Goal: Transaction & Acquisition: Purchase product/service

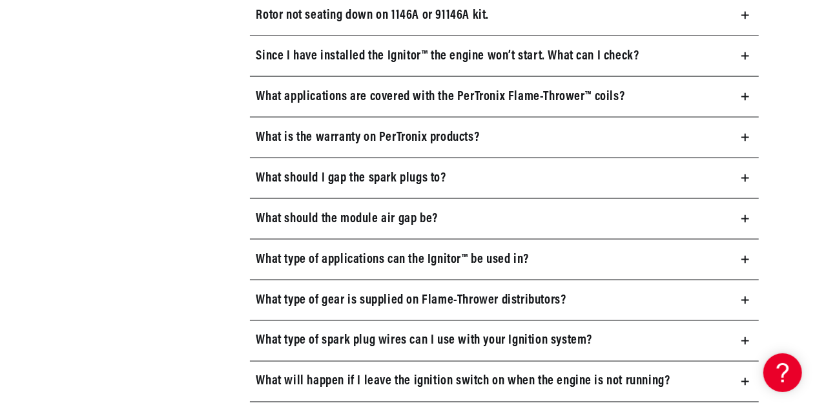
scroll to position [1163, 0]
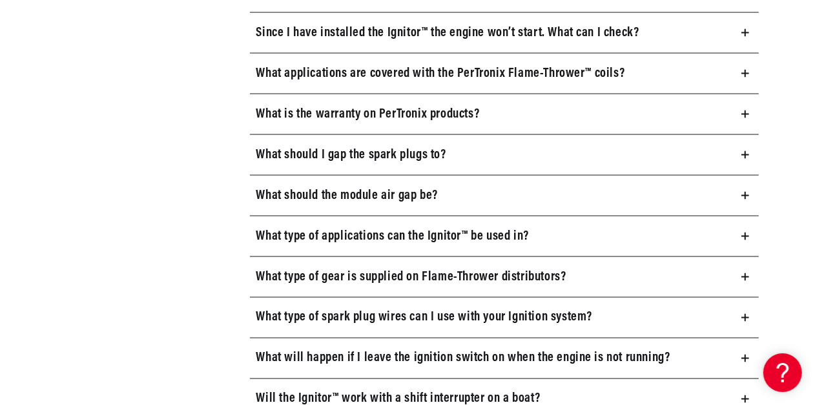
click at [746, 152] on icon at bounding box center [746, 155] width 8 height 8
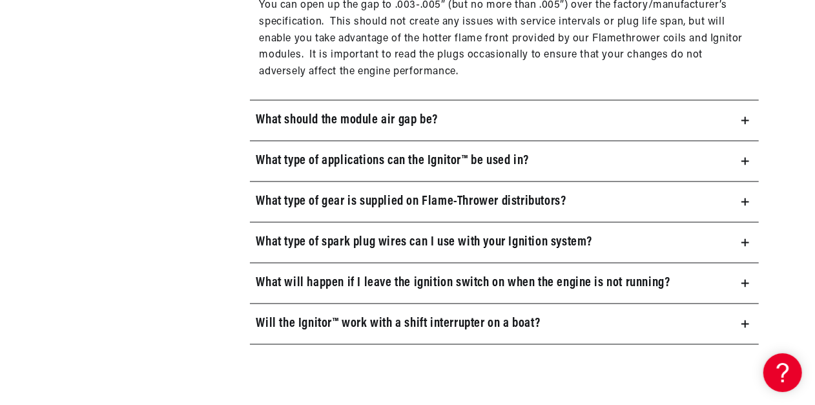
scroll to position [0, 1381]
click at [743, 198] on icon at bounding box center [746, 202] width 8 height 8
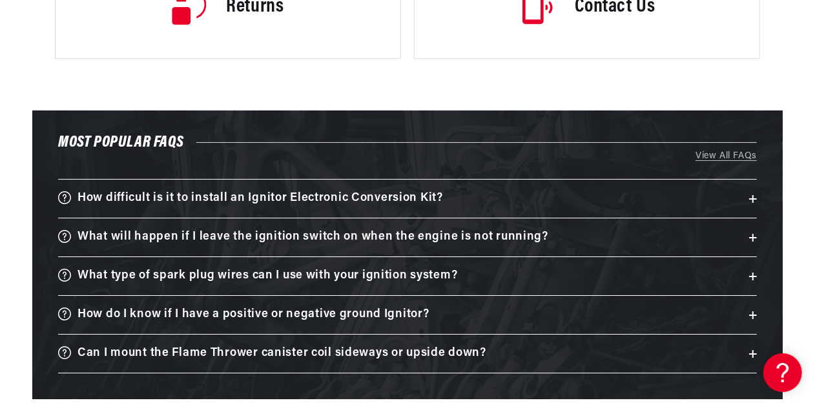
scroll to position [0, 0]
click at [752, 238] on icon at bounding box center [753, 238] width 8 height 0
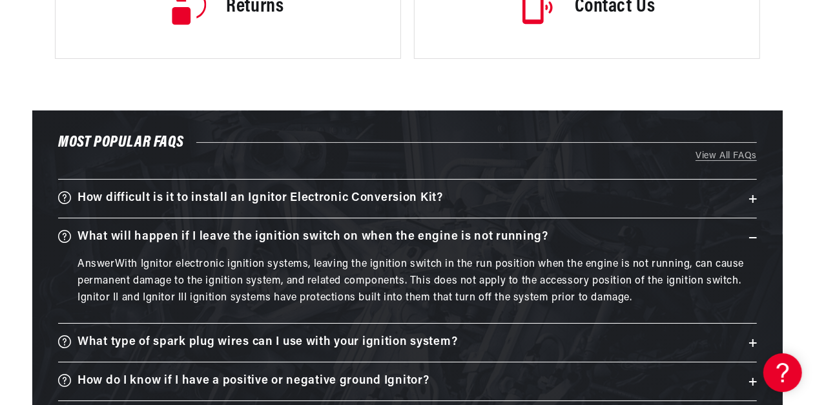
scroll to position [2648, 0]
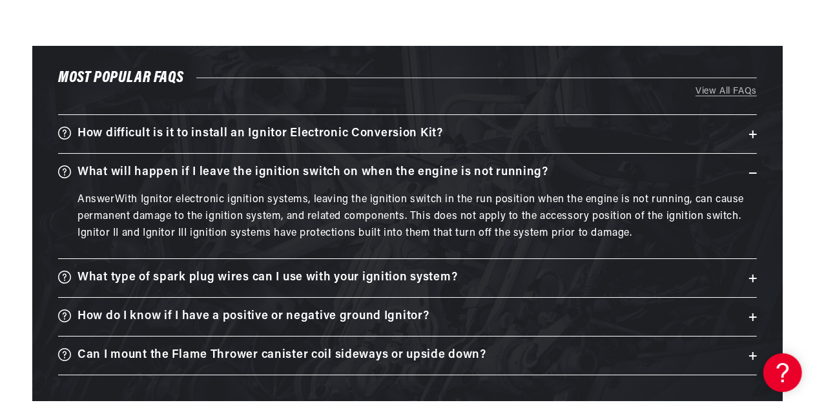
click at [751, 278] on icon at bounding box center [753, 278] width 8 height 0
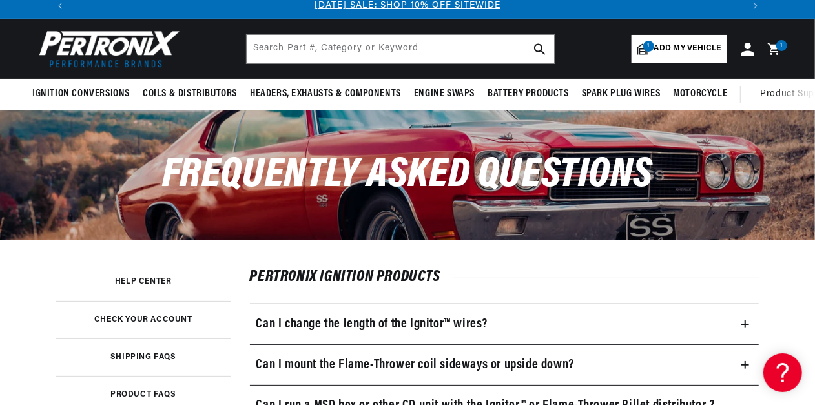
scroll to position [0, 0]
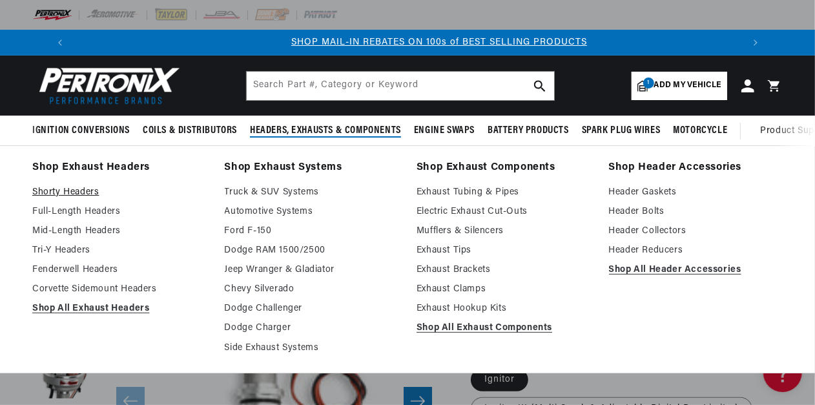
scroll to position [0, 690]
click at [65, 193] on link "Shorty Headers" at bounding box center [119, 193] width 174 height 16
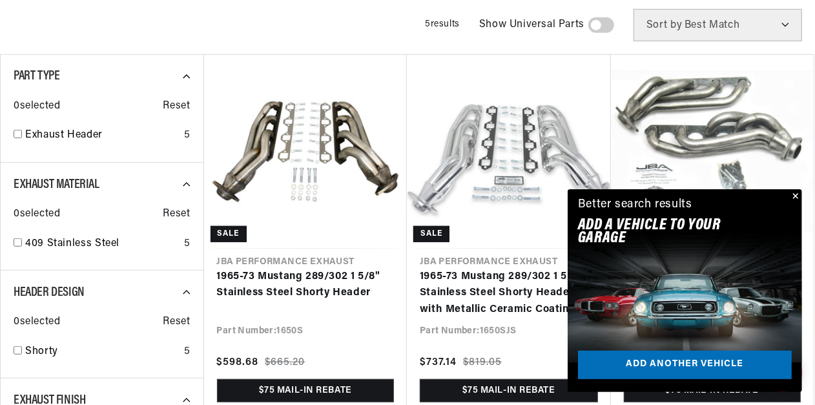
scroll to position [0, 690]
click at [794, 192] on button "Close" at bounding box center [795, 197] width 16 height 16
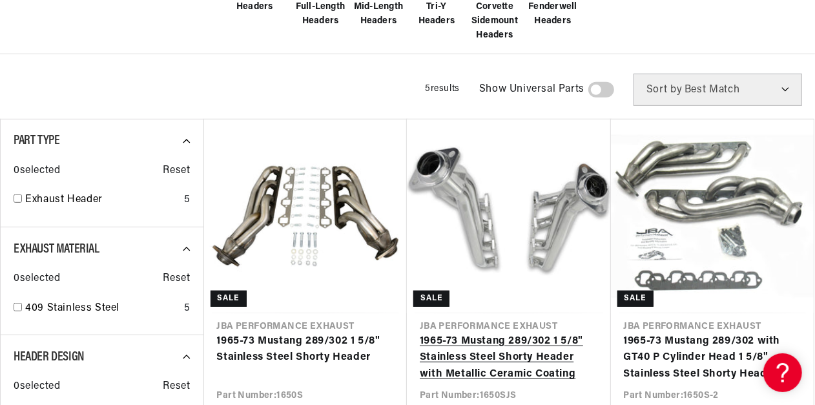
scroll to position [0, 0]
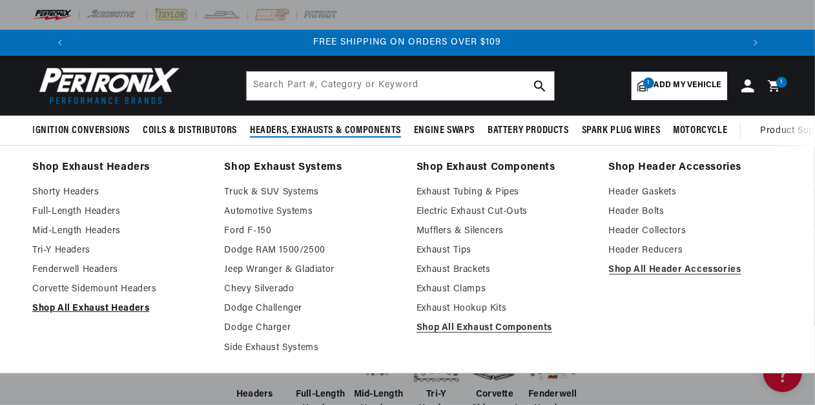
click at [105, 308] on link "Shop All Exhaust Headers" at bounding box center [119, 309] width 174 height 16
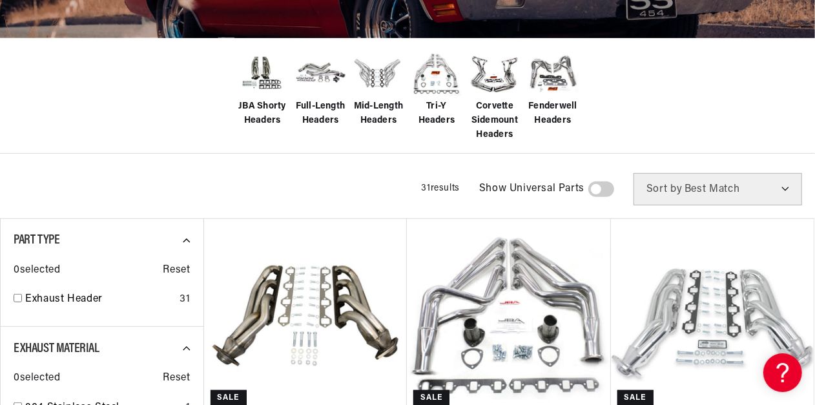
scroll to position [323, 0]
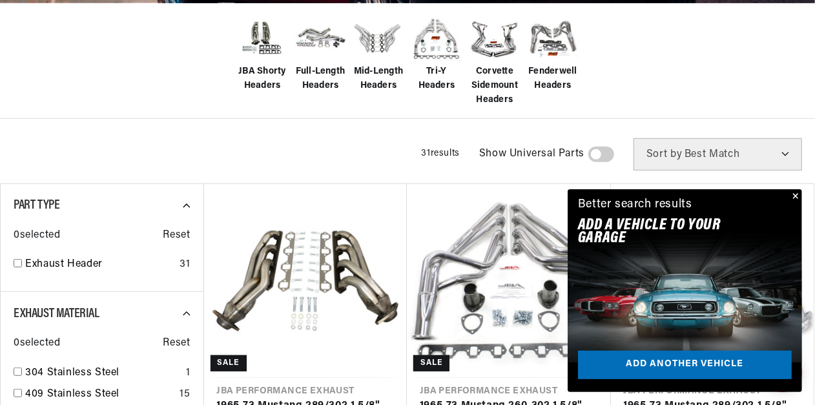
click at [795, 195] on button "Close" at bounding box center [795, 197] width 16 height 16
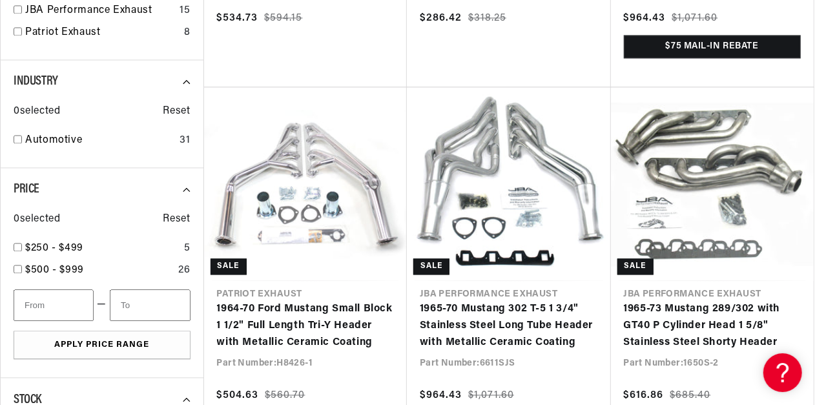
scroll to position [0, 0]
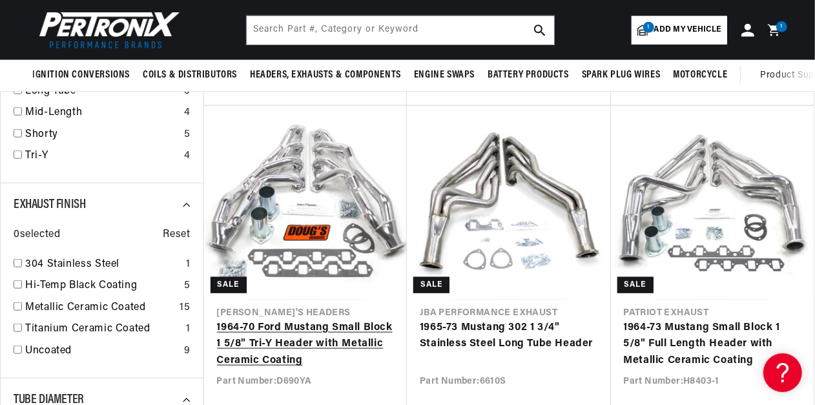
scroll to position [646, 0]
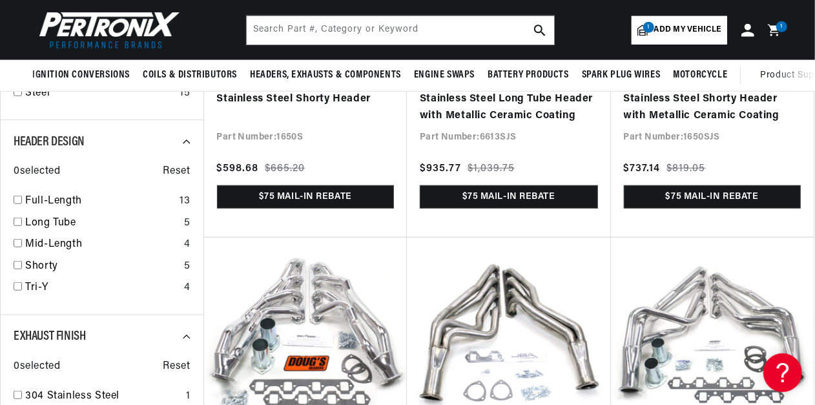
click at [664, 29] on span "Add my vehicle" at bounding box center [687, 30] width 67 height 12
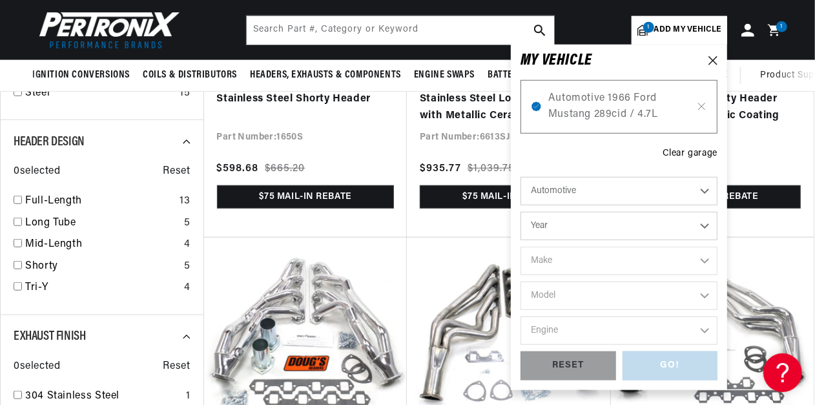
scroll to position [0, 1381]
click at [703, 103] on icon at bounding box center [701, 106] width 11 height 10
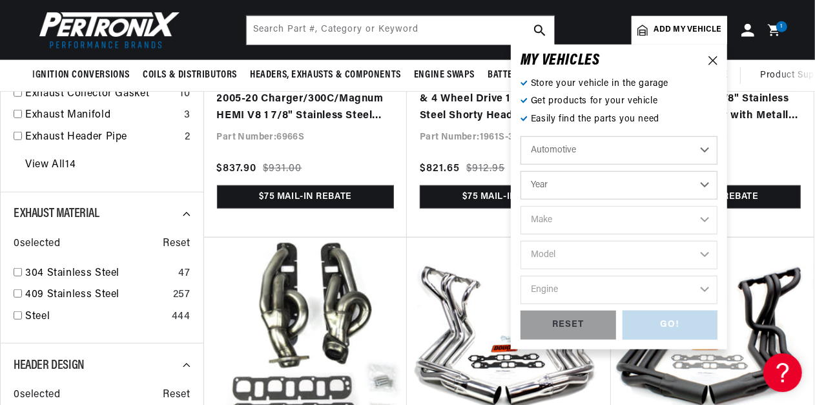
click at [701, 184] on select "Year 2022 2021 2020 2019 2018 2017 2016 2015 2014 2013 2012 2011 2010 2009 2008…" at bounding box center [619, 185] width 197 height 28
select select "1987"
click at [521, 171] on select "Year 2022 2021 2020 2019 2018 2017 2016 2015 2014 2013 2012 2011 2010 2009 2008…" at bounding box center [619, 185] width 197 height 28
select select "1987"
click at [708, 220] on select "Make American Motors Bentley Buick Cadillac Chevrolet Chrysler Dodge Ford GMC H…" at bounding box center [619, 220] width 197 height 28
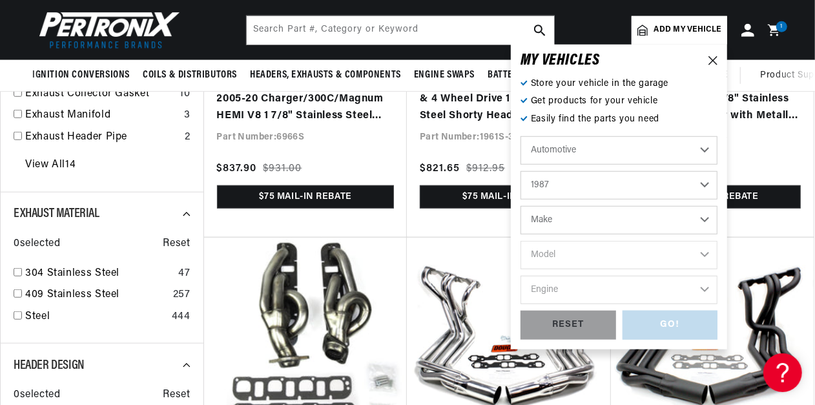
scroll to position [0, 690]
select select "Ford"
click at [521, 206] on select "Make American Motors Bentley Buick Cadillac Chevrolet Chrysler Dodge Ford GMC H…" at bounding box center [619, 220] width 197 height 28
select select "Ford"
click at [706, 254] on select "Model Bronco Bronco II Country Squire E-150 Econoline E-150 Econoline Club Wago…" at bounding box center [619, 255] width 197 height 28
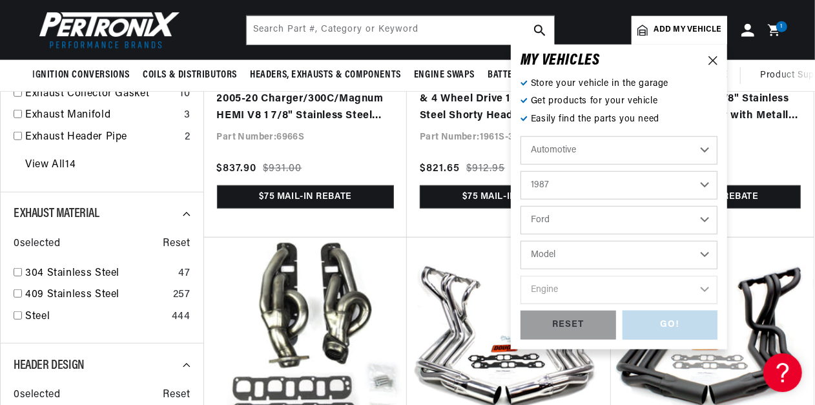
select select "Mustang"
click at [521, 241] on select "Model Bronco Bronco II Country Squire E-150 Econoline E-150 Econoline Club Wago…" at bounding box center [619, 255] width 197 height 28
select select "Mustang"
click at [703, 285] on select "Engine 2.3L 5.0L" at bounding box center [619, 290] width 197 height 28
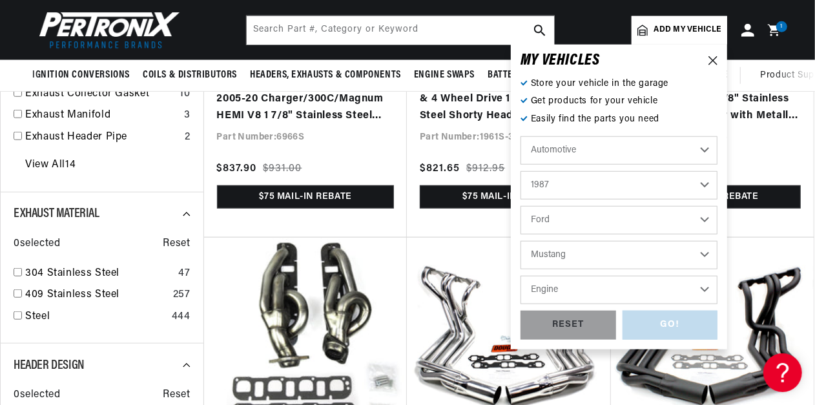
select select "5.0L"
click at [521, 276] on select "Engine 2.3L 5.0L" at bounding box center [619, 290] width 197 height 28
select select "5.0L"
click at [669, 326] on div "GO!" at bounding box center [671, 325] width 96 height 29
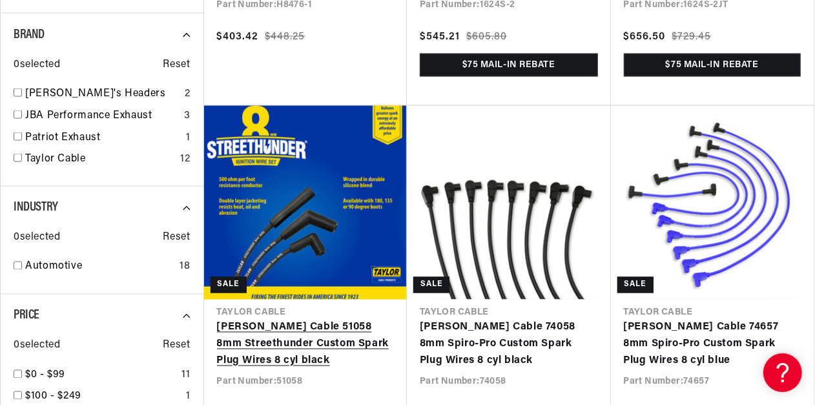
scroll to position [1356, 0]
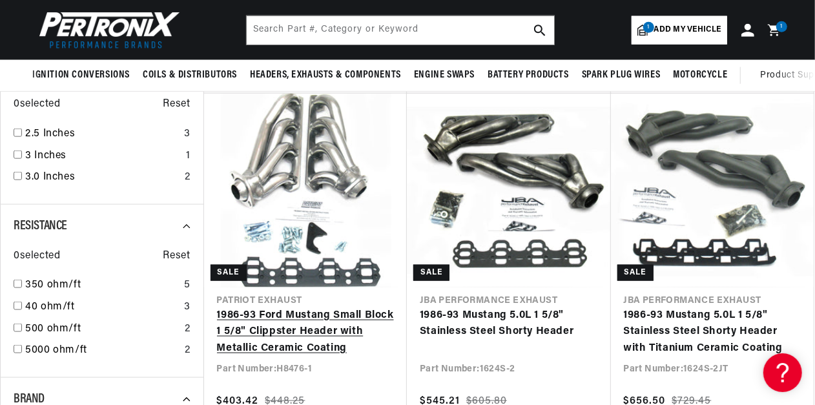
click at [300, 316] on link "1986-93 Ford Mustang Small Block 1 5/8" Clippster Header with Metallic Ceramic …" at bounding box center [306, 332] width 178 height 50
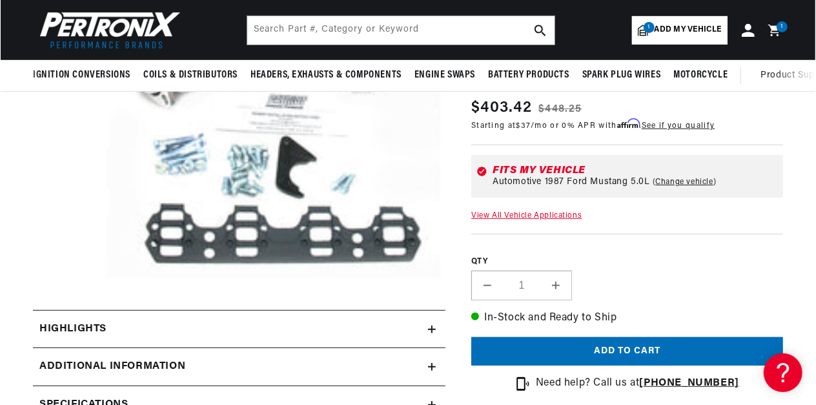
scroll to position [0, 1381]
click at [630, 351] on button "Add to cart" at bounding box center [627, 351] width 312 height 29
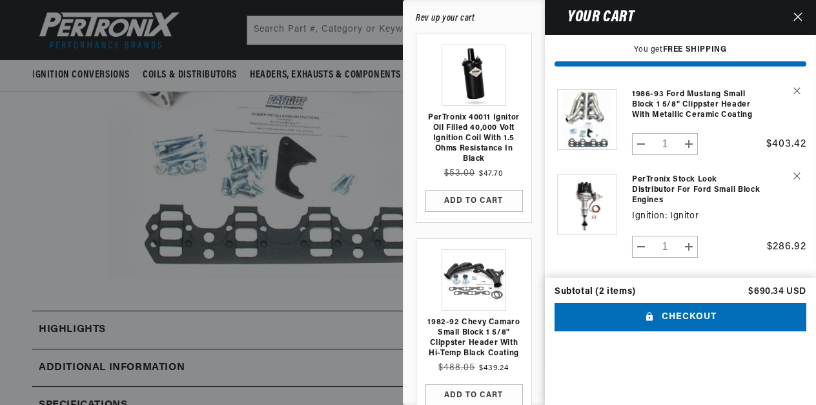
scroll to position [0, 690]
click at [473, 198] on button "ADD TO CART" at bounding box center [475, 201] width 98 height 22
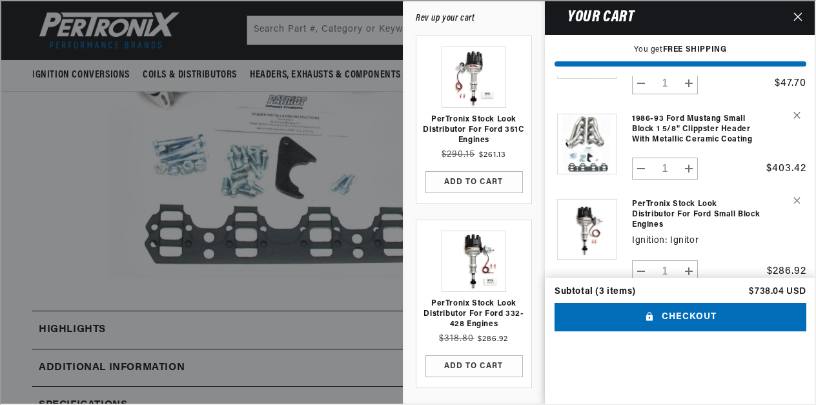
scroll to position [0, 1381]
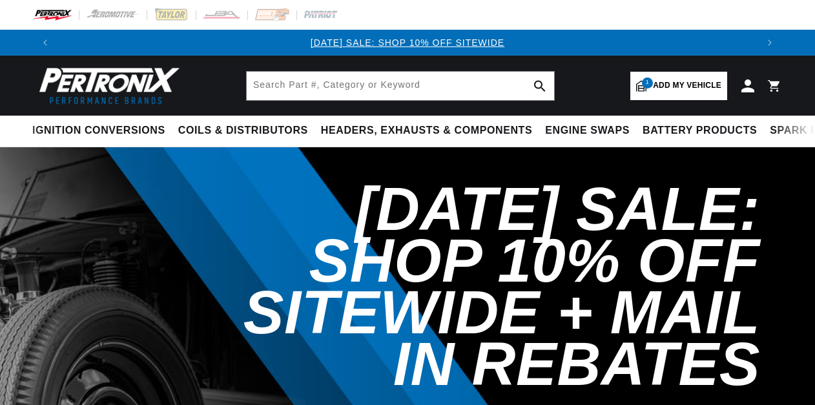
select select "1987"
select select "Ford"
select select "Mustang"
select select "5.0L"
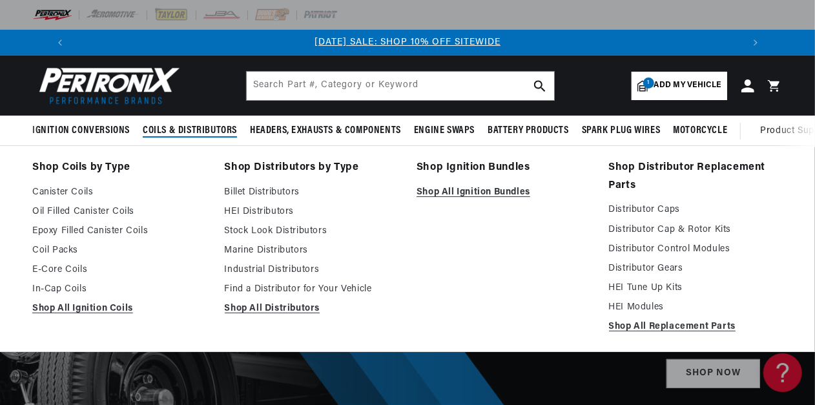
click at [194, 128] on span "Coils & Distributors" at bounding box center [190, 131] width 94 height 14
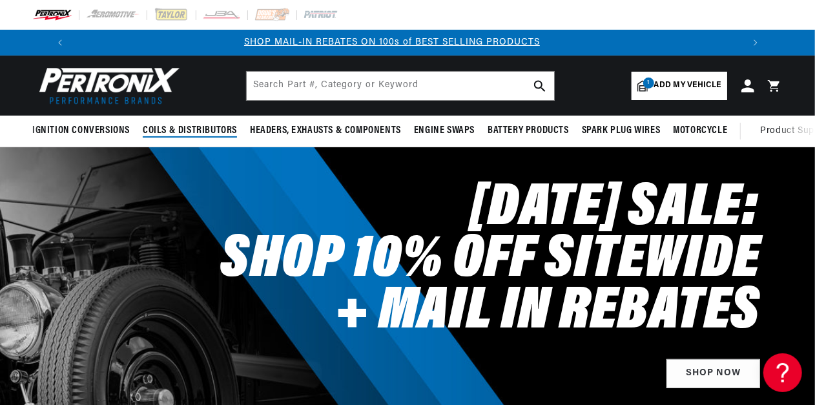
scroll to position [0, 690]
click at [353, 85] on input "text" at bounding box center [400, 86] width 307 height 28
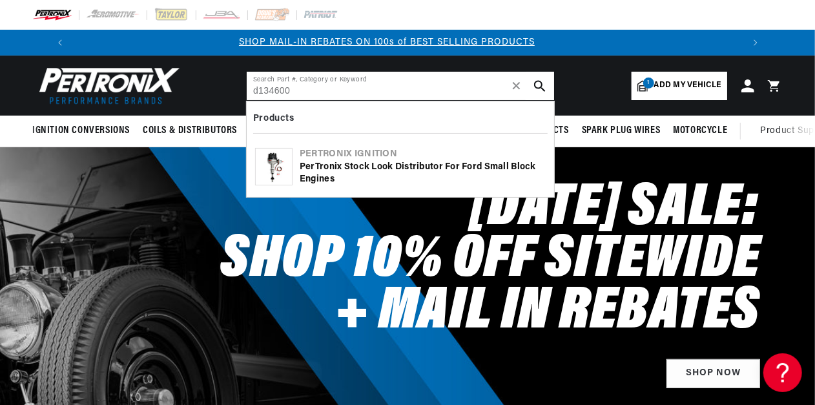
type input "d134600"
click at [353, 163] on div "PerTronix Stock Look Distributor for Ford Small Block Engines" at bounding box center [423, 173] width 246 height 25
click at [411, 165] on div "PerTronix Stock Look Distributor for Ford Small Block Engines" at bounding box center [423, 173] width 246 height 25
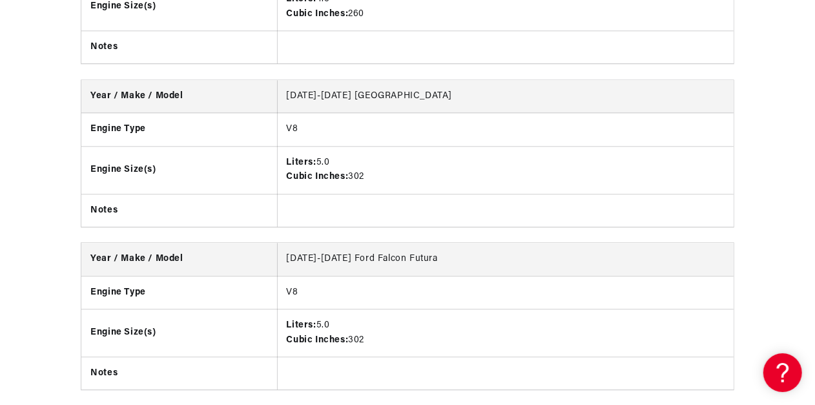
scroll to position [4844, 0]
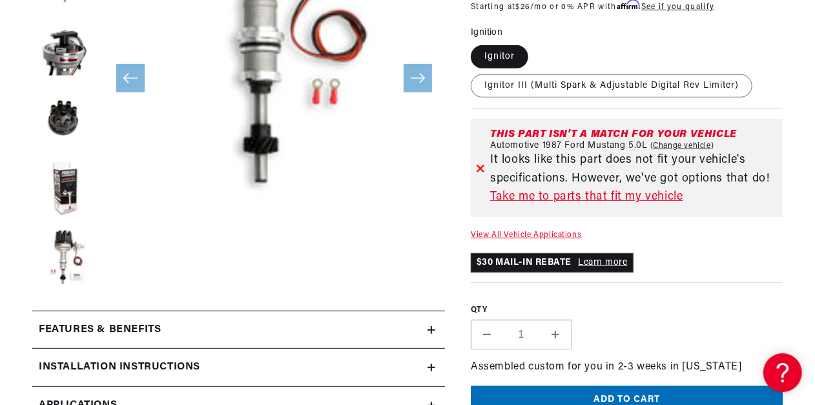
scroll to position [0, 690]
click at [187, 331] on div "Features & Benefits" at bounding box center [229, 330] width 395 height 17
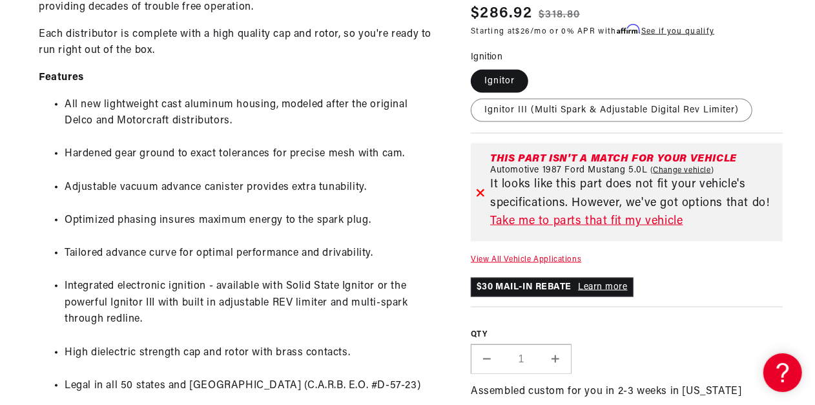
scroll to position [0, 0]
click at [597, 109] on label "Ignitor III (Multi Spark & Adjustable Digital Rev Limiter)" at bounding box center [612, 110] width 282 height 23
click at [535, 68] on input "Ignitor III (Multi Spark & Adjustable Digital Rev Limiter)" at bounding box center [535, 67] width 1 height 1
radio input "true"
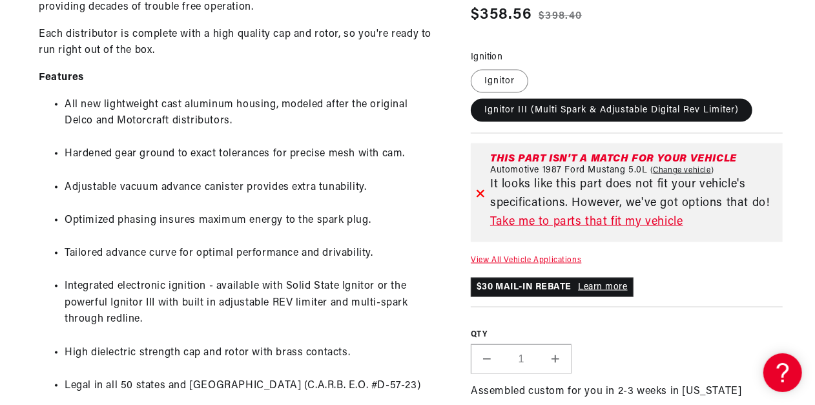
scroll to position [0, 1381]
